Goal: Check status: Check status

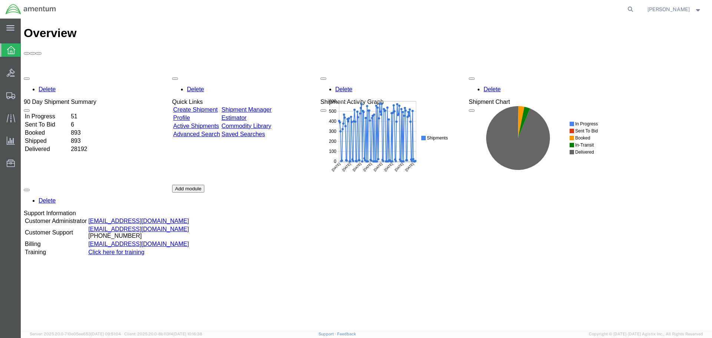
drag, startPoint x: 643, startPoint y: 7, endPoint x: 598, endPoint y: 9, distance: 44.9
click at [636, 7] on icon at bounding box center [630, 9] width 10 height 10
paste input "56934231"
type input "56934231"
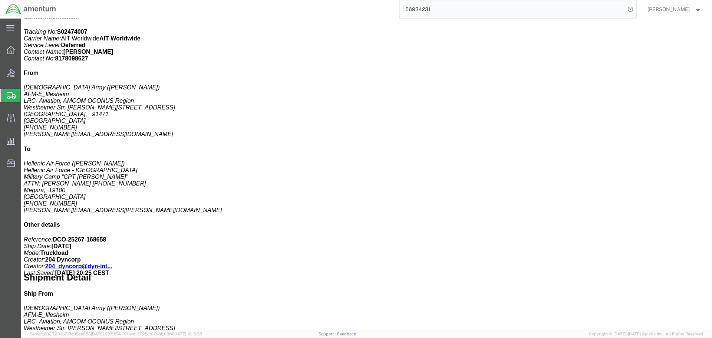
scroll to position [185, 0]
